Goal: Find specific page/section: Find specific page/section

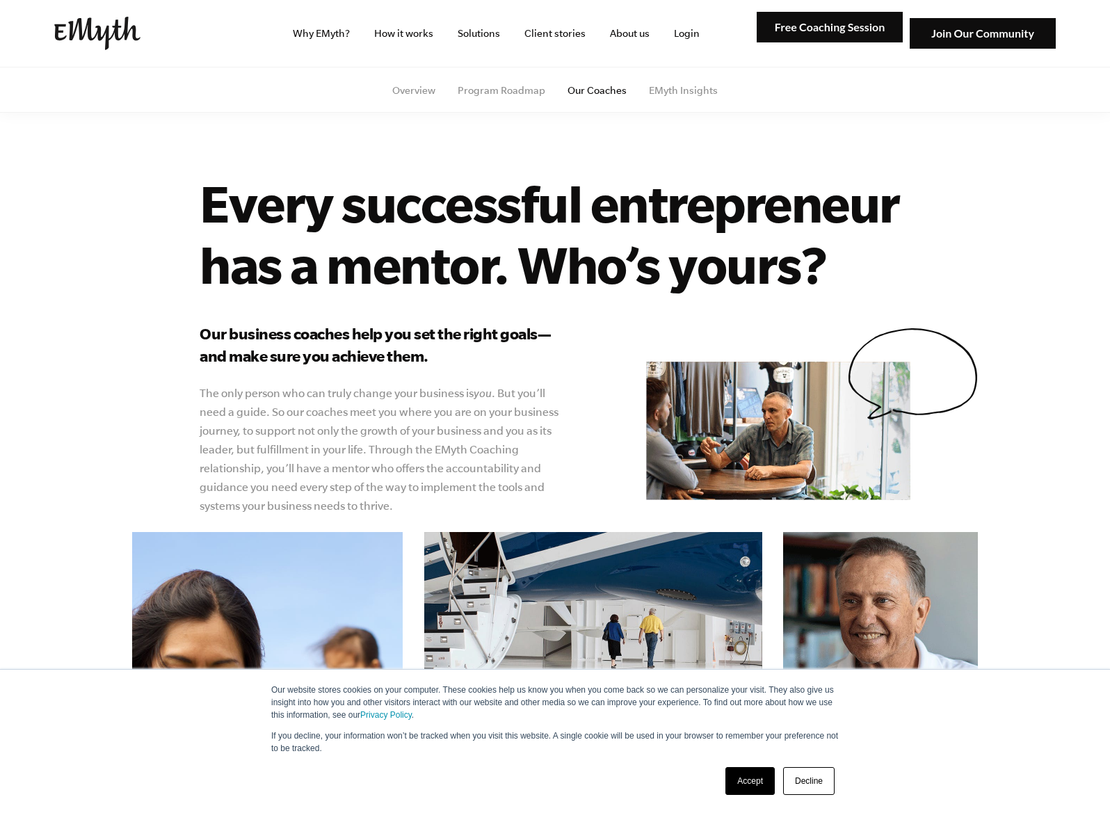
click at [750, 778] on link "Accept" at bounding box center [749, 781] width 49 height 28
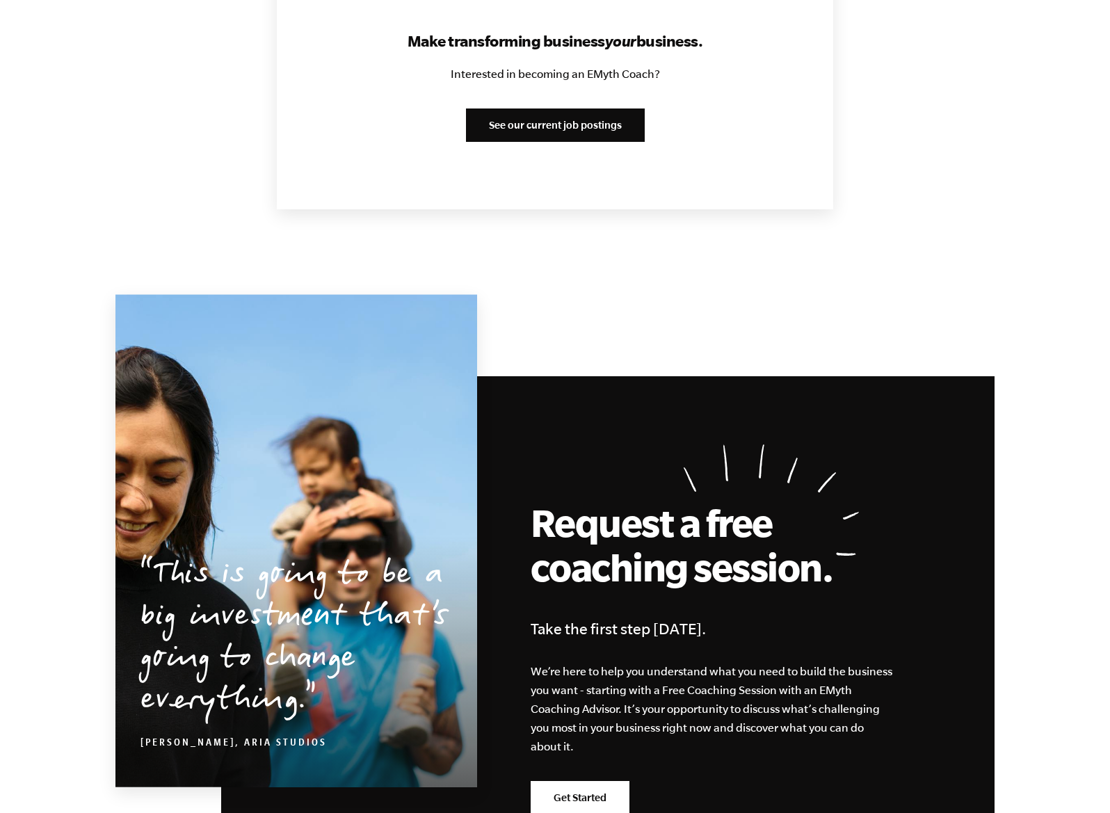
scroll to position [1797, 0]
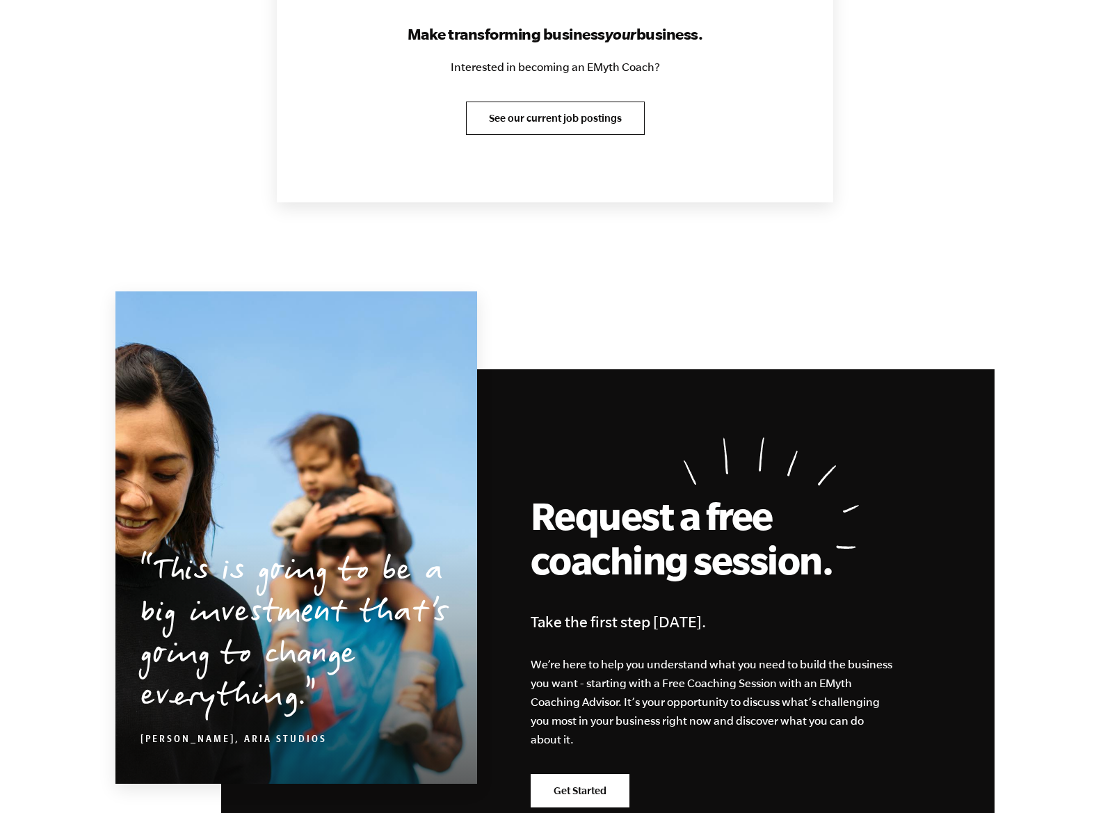
click at [612, 115] on link "See our current job postings" at bounding box center [555, 118] width 179 height 33
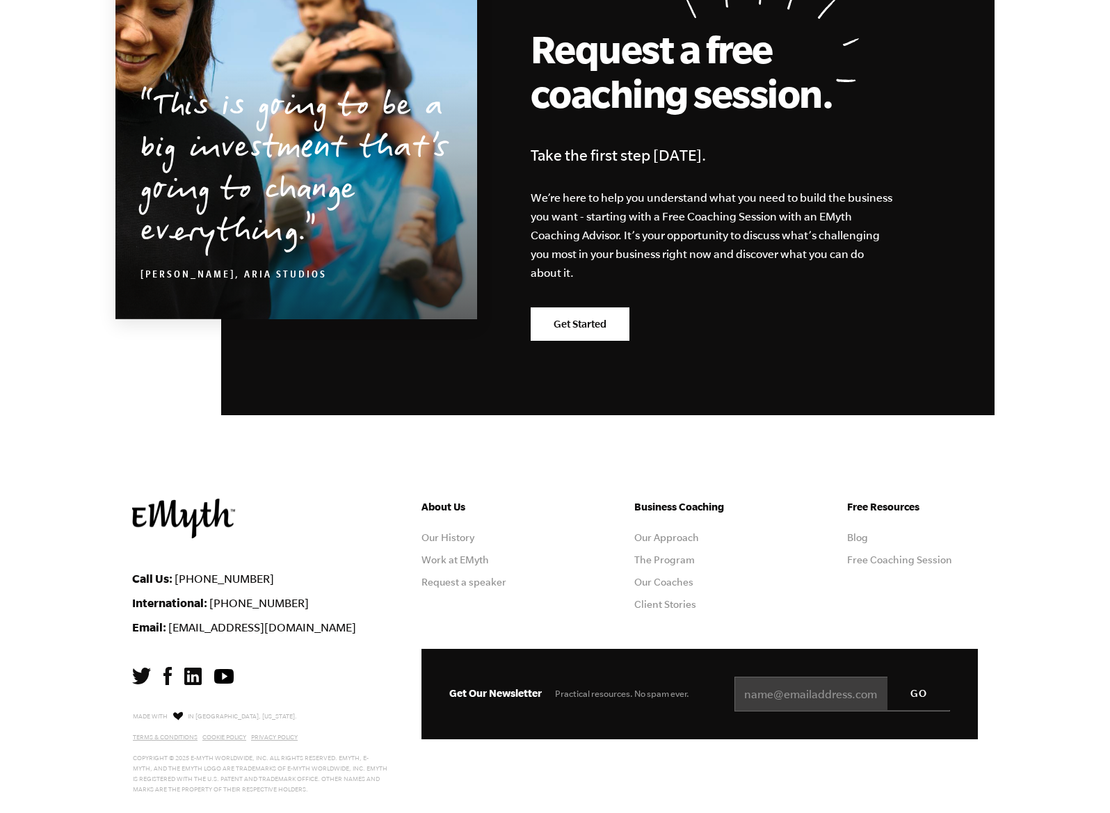
scroll to position [2290, 0]
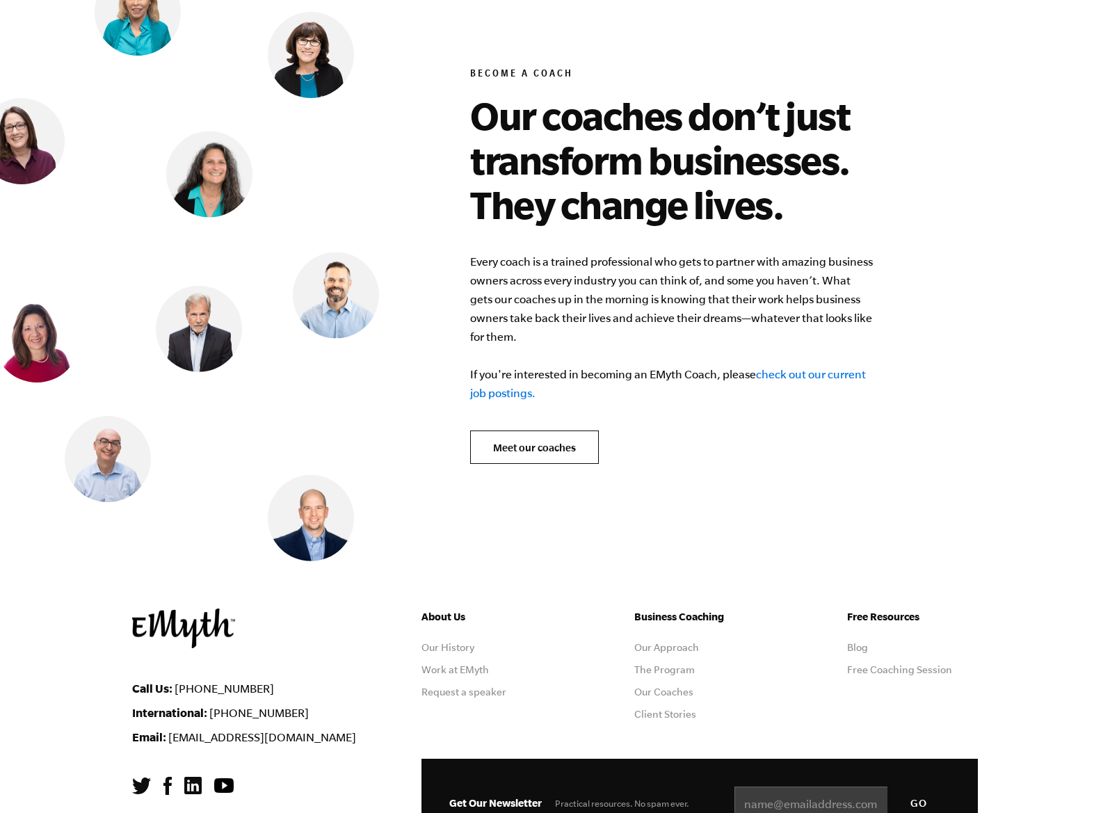
scroll to position [5340, 0]
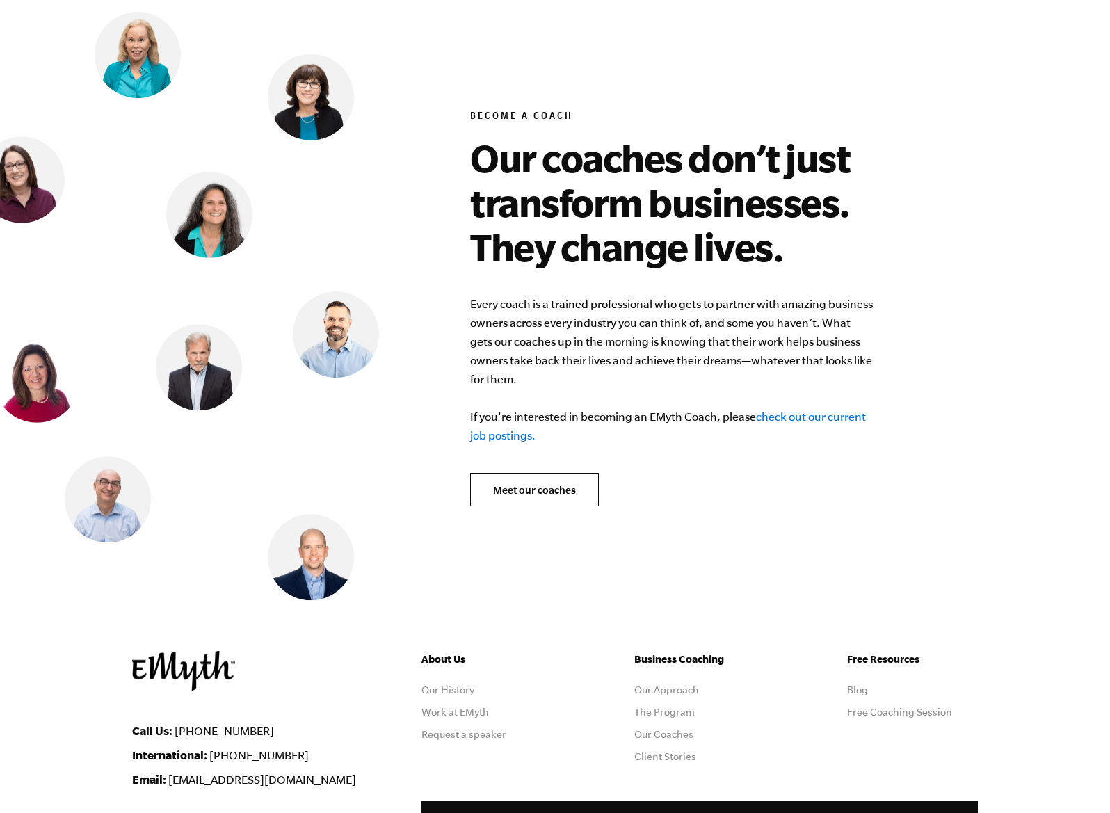
click at [832, 410] on link "check out our current job postings." at bounding box center [668, 425] width 396 height 31
